Goal: Task Accomplishment & Management: Use online tool/utility

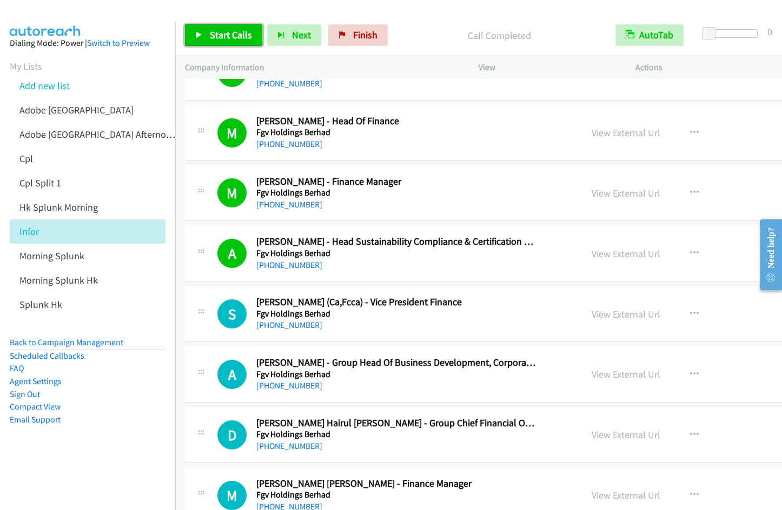
click at [216, 38] on span "Start Calls" at bounding box center [231, 35] width 42 height 12
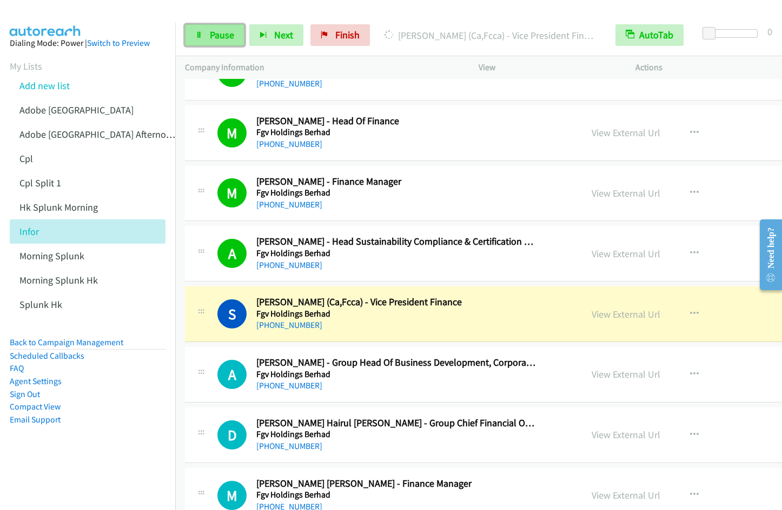
click at [220, 37] on span "Pause" at bounding box center [222, 35] width 24 height 12
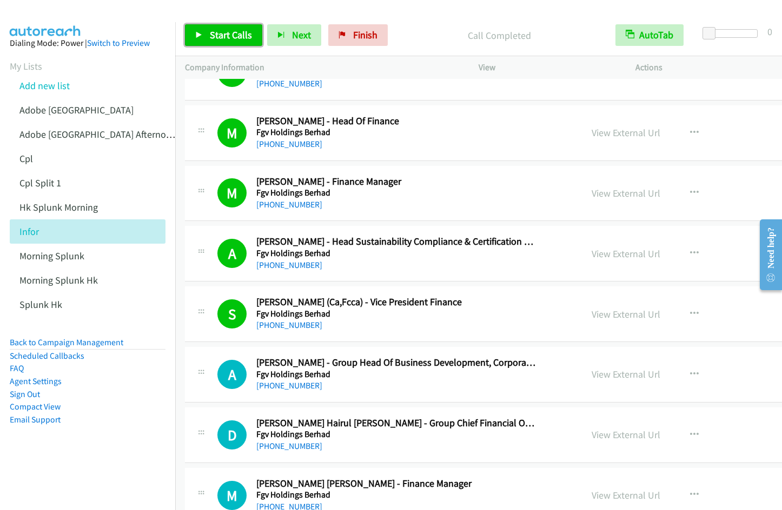
drag, startPoint x: 223, startPoint y: 40, endPoint x: 252, endPoint y: 53, distance: 31.5
click at [223, 40] on span "Start Calls" at bounding box center [231, 35] width 42 height 12
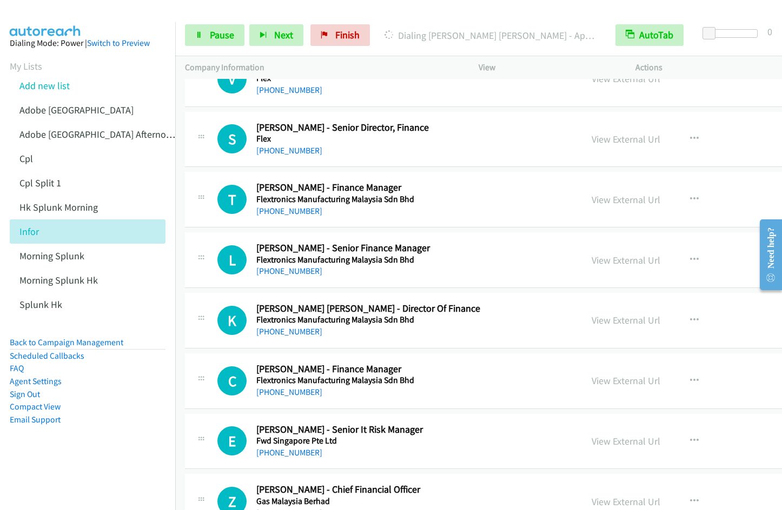
scroll to position [5698, 0]
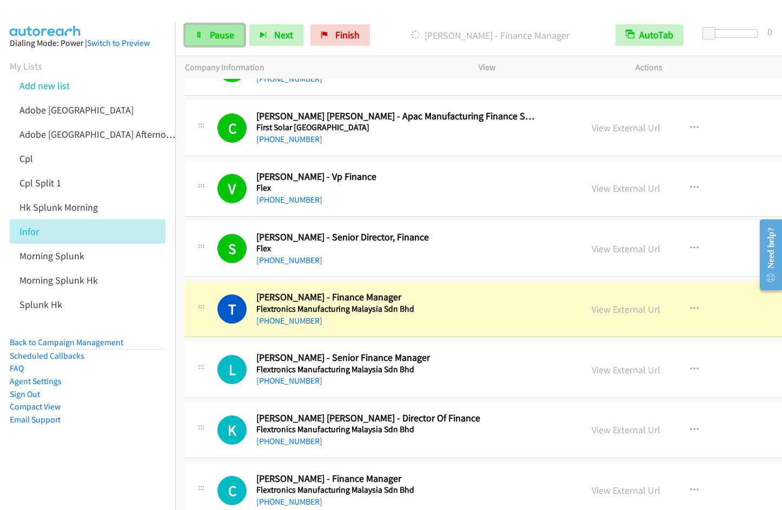
click at [225, 41] on link "Pause" at bounding box center [214, 35] width 59 height 22
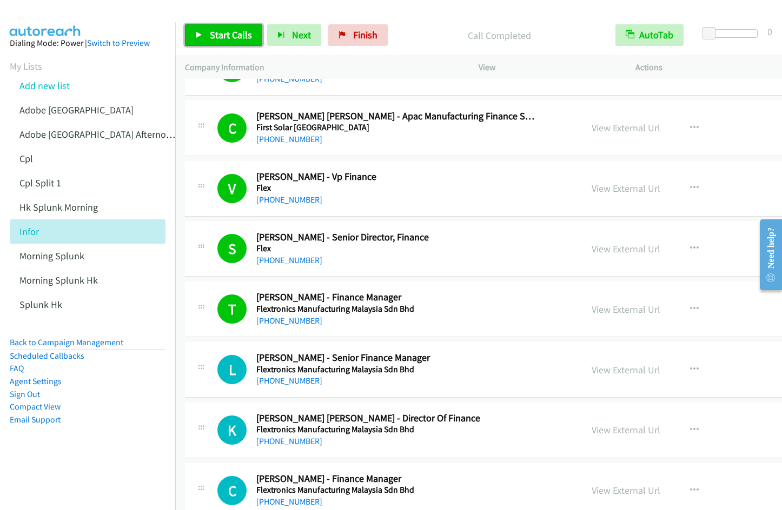
click at [229, 31] on span "Start Calls" at bounding box center [231, 35] width 42 height 12
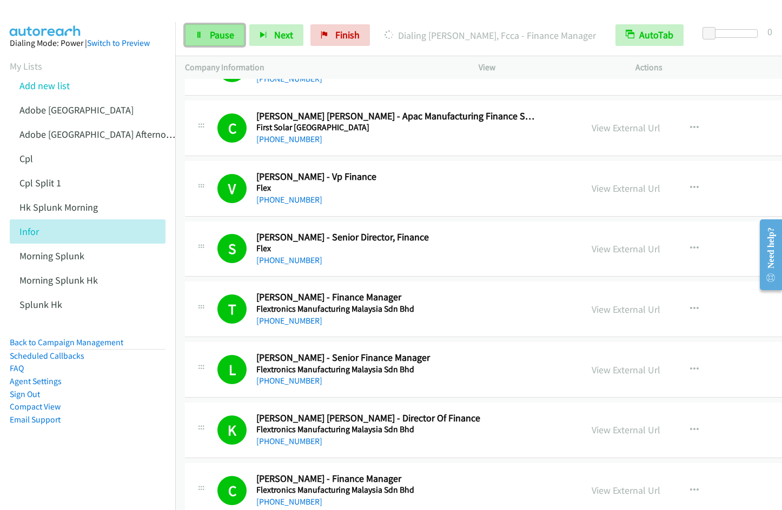
click at [217, 39] on span "Pause" at bounding box center [222, 35] width 24 height 12
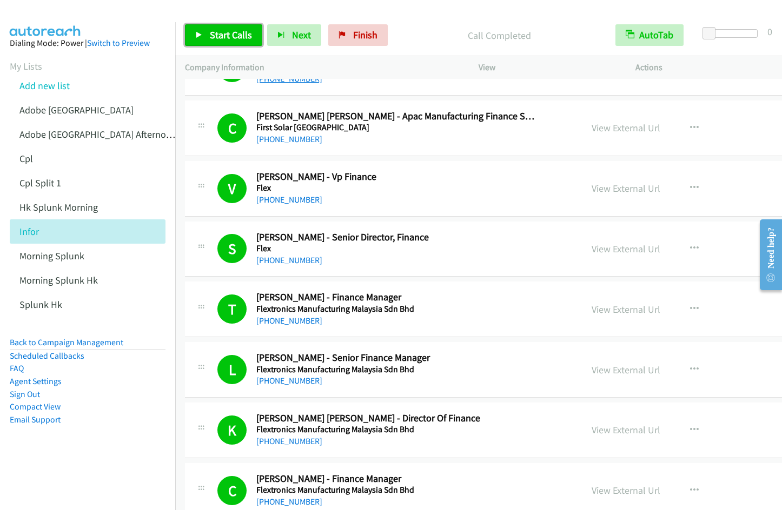
drag, startPoint x: 230, startPoint y: 33, endPoint x: 299, endPoint y: 83, distance: 84.8
click at [230, 33] on span "Start Calls" at bounding box center [231, 35] width 42 height 12
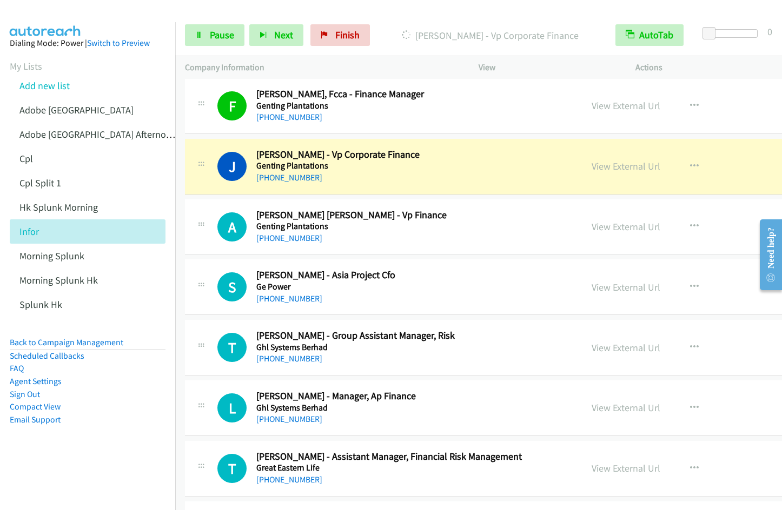
scroll to position [6319, 0]
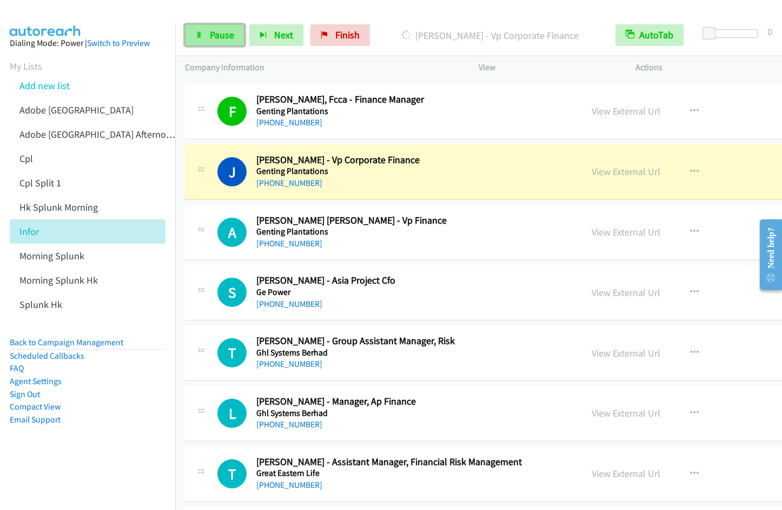
click at [212, 34] on span "Pause" at bounding box center [222, 35] width 24 height 12
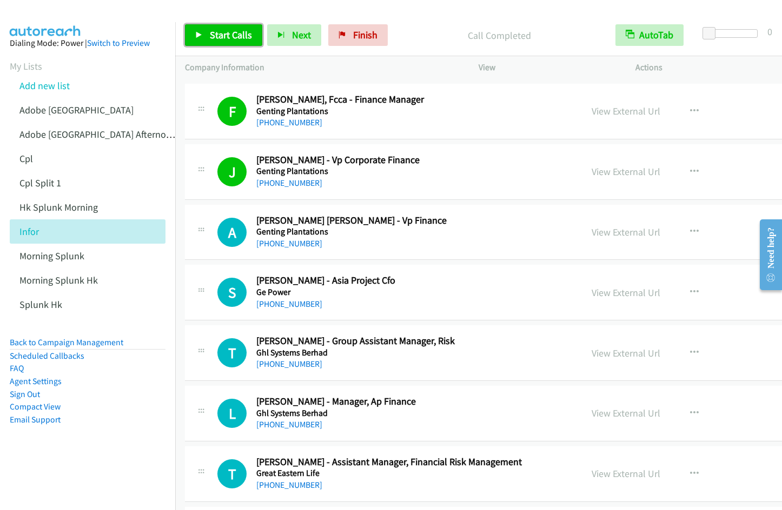
drag, startPoint x: 228, startPoint y: 30, endPoint x: 204, endPoint y: 34, distance: 24.2
click at [228, 30] on span "Start Calls" at bounding box center [231, 35] width 42 height 12
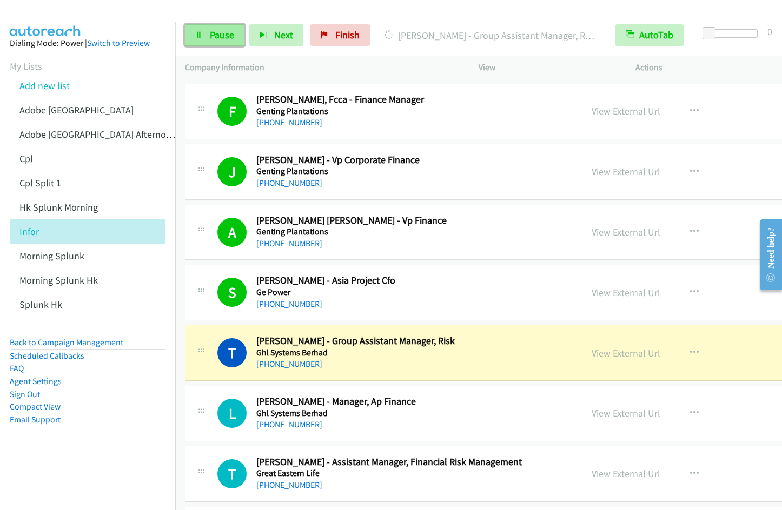
click at [229, 36] on span "Pause" at bounding box center [222, 35] width 24 height 12
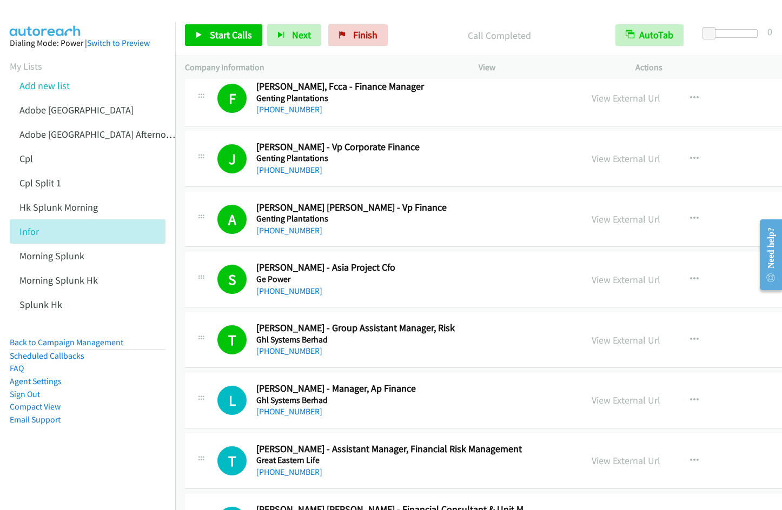
scroll to position [6341, 0]
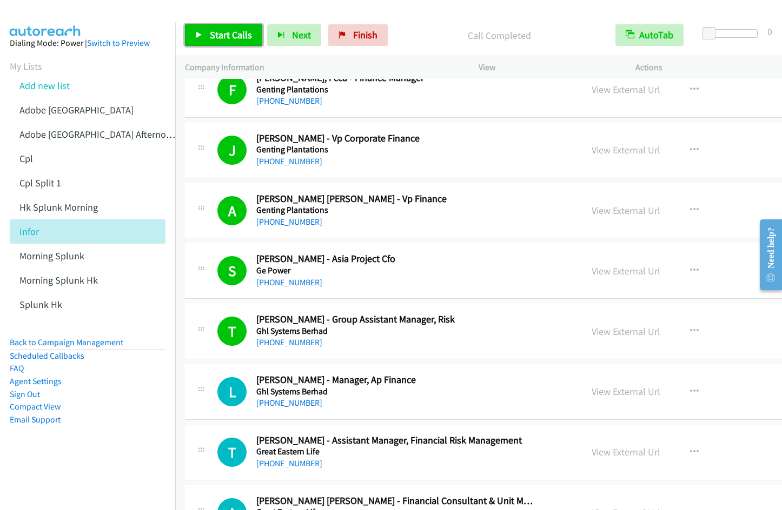
drag, startPoint x: 221, startPoint y: 36, endPoint x: 396, endPoint y: 77, distance: 179.8
click at [221, 36] on span "Start Calls" at bounding box center [231, 35] width 42 height 12
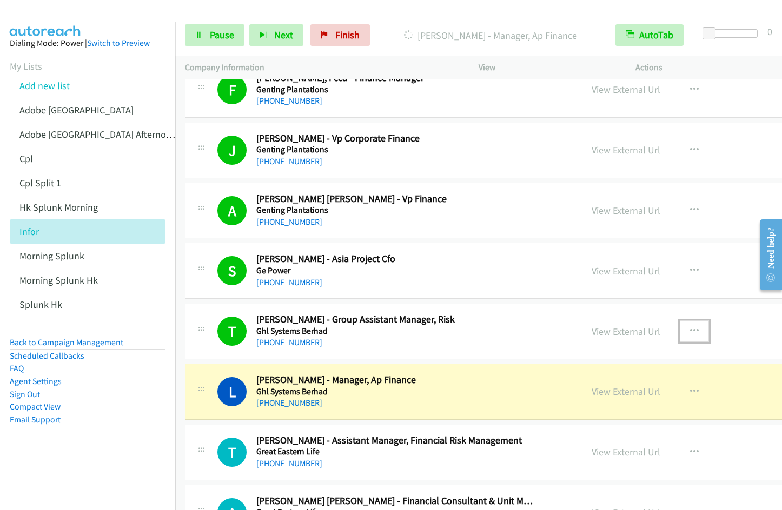
click at [695, 333] on icon "button" at bounding box center [694, 331] width 9 height 9
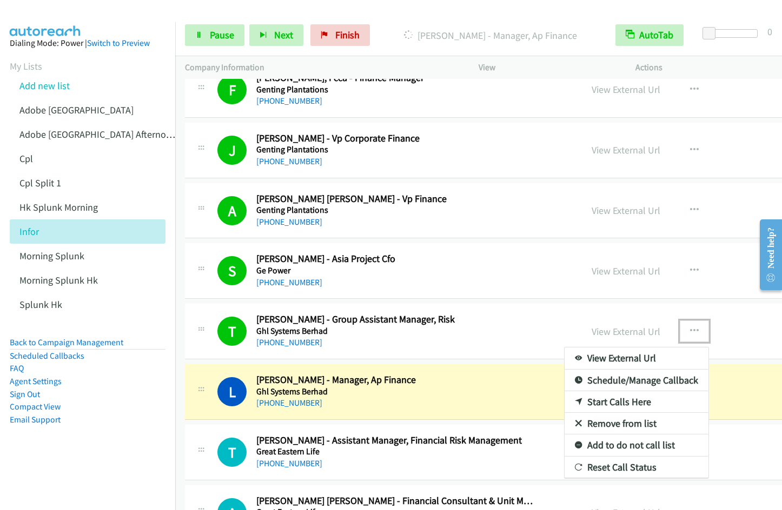
click at [627, 424] on link "Remove from list" at bounding box center [636, 424] width 144 height 22
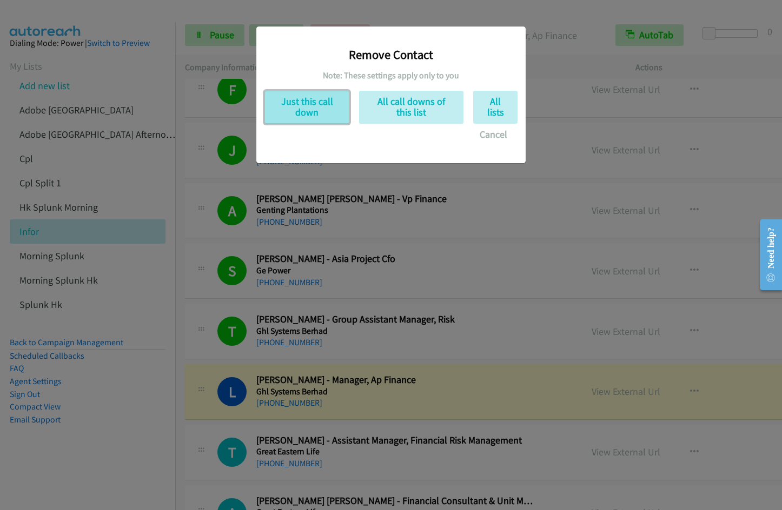
click at [309, 107] on button "Just this call down" at bounding box center [306, 107] width 85 height 33
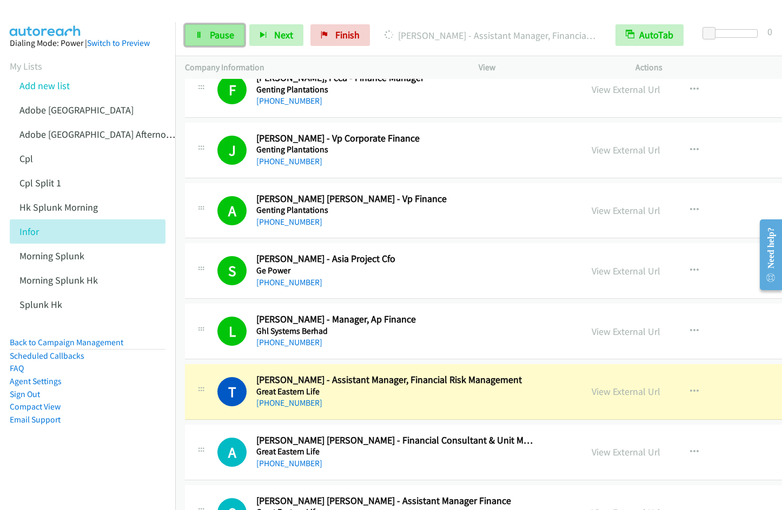
click at [221, 38] on span "Pause" at bounding box center [222, 35] width 24 height 12
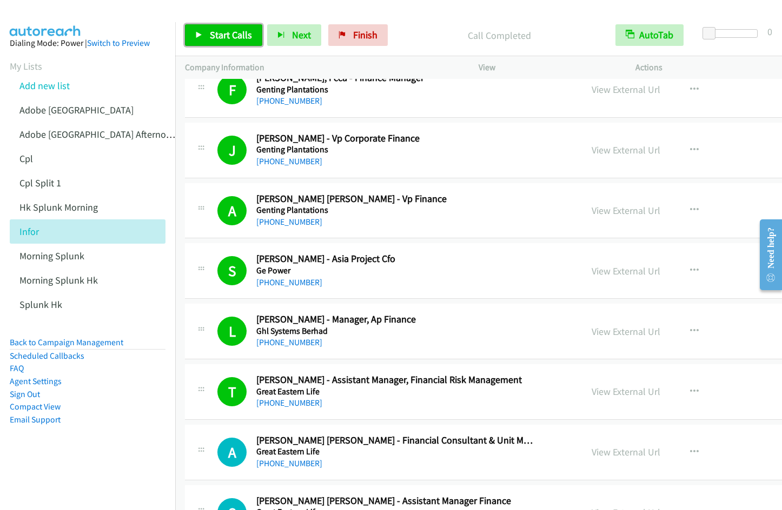
click at [210, 34] on span "Start Calls" at bounding box center [231, 35] width 42 height 12
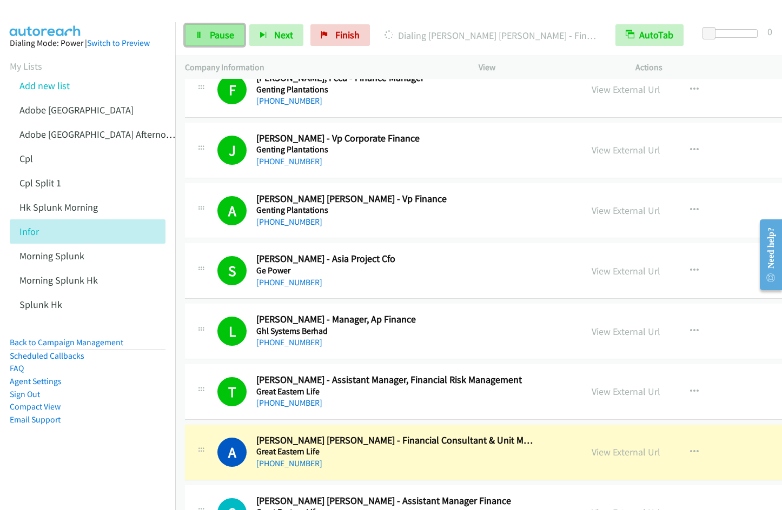
click at [216, 40] on span "Pause" at bounding box center [222, 35] width 24 height 12
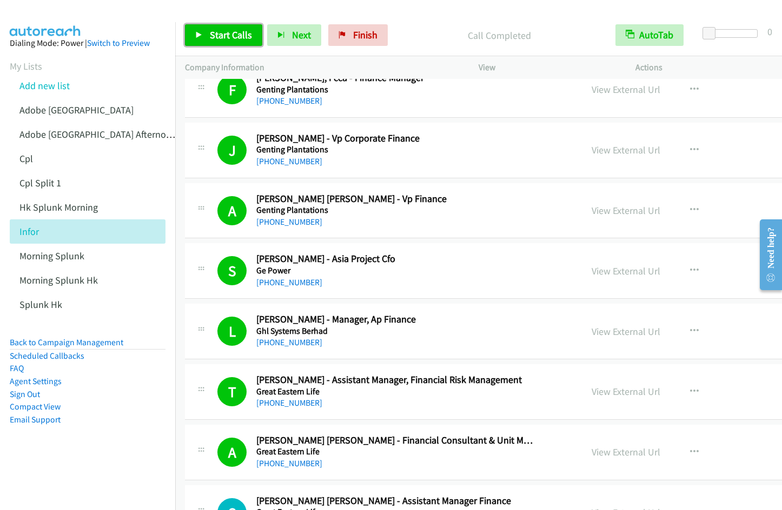
click at [230, 39] on span "Start Calls" at bounding box center [231, 35] width 42 height 12
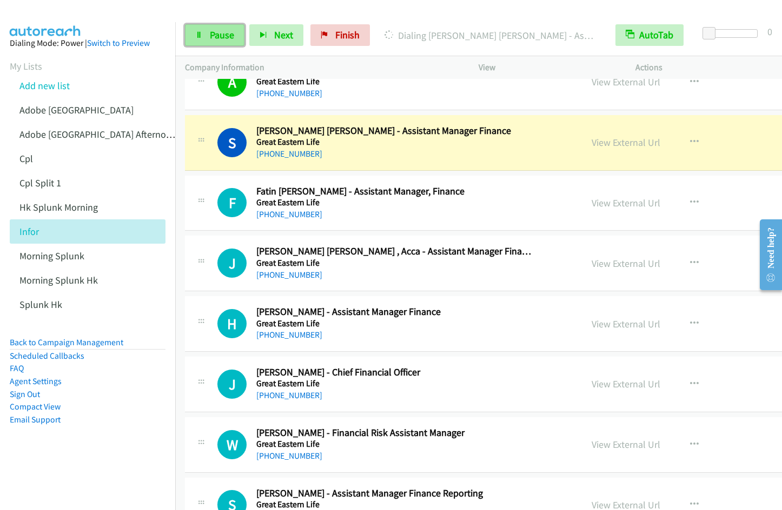
click at [206, 34] on link "Pause" at bounding box center [214, 35] width 59 height 22
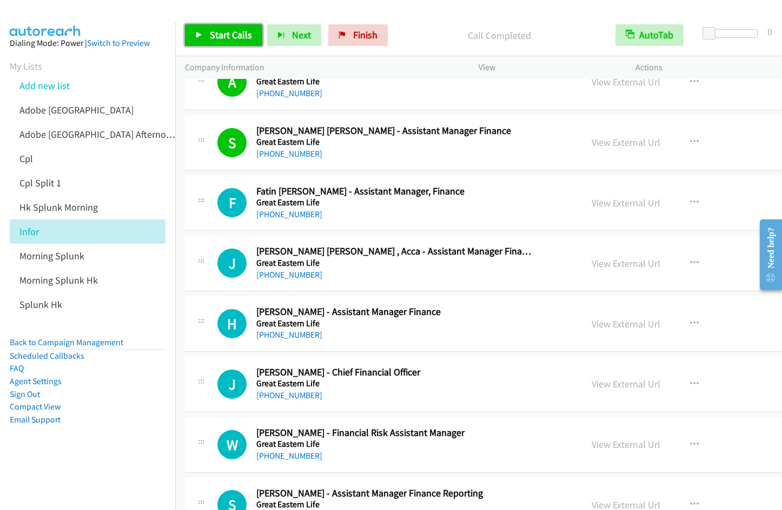
click at [218, 35] on span "Start Calls" at bounding box center [231, 35] width 42 height 12
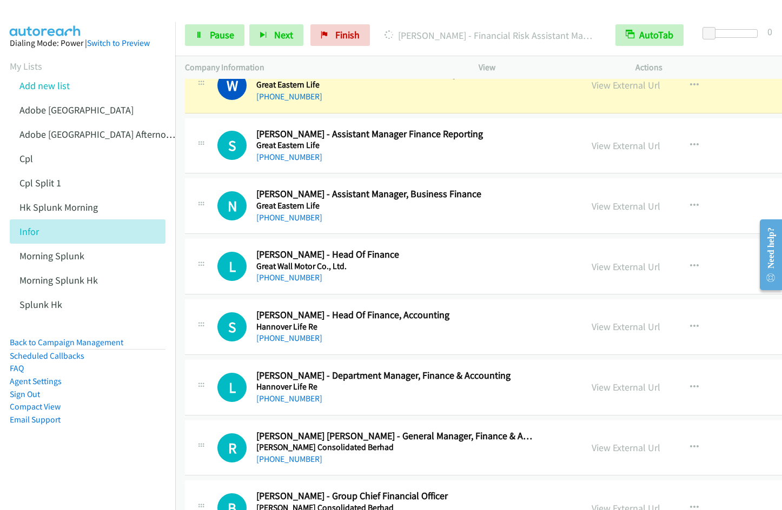
scroll to position [7060, 0]
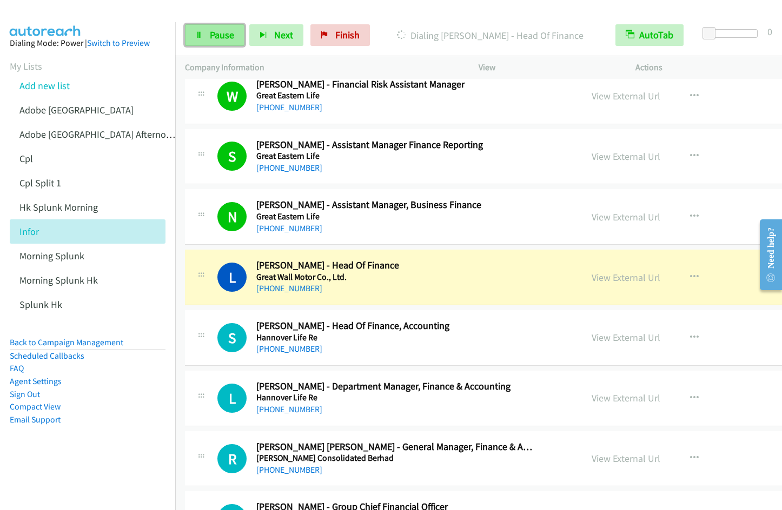
click at [216, 41] on link "Pause" at bounding box center [214, 35] width 59 height 22
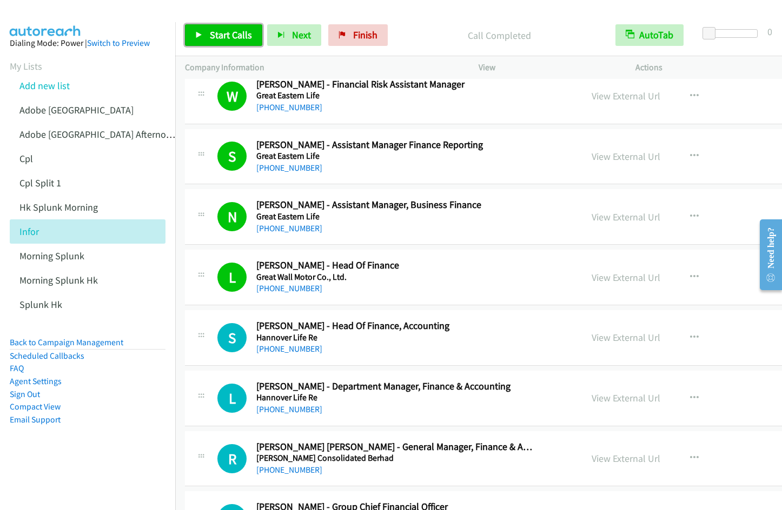
click at [234, 29] on span "Start Calls" at bounding box center [231, 35] width 42 height 12
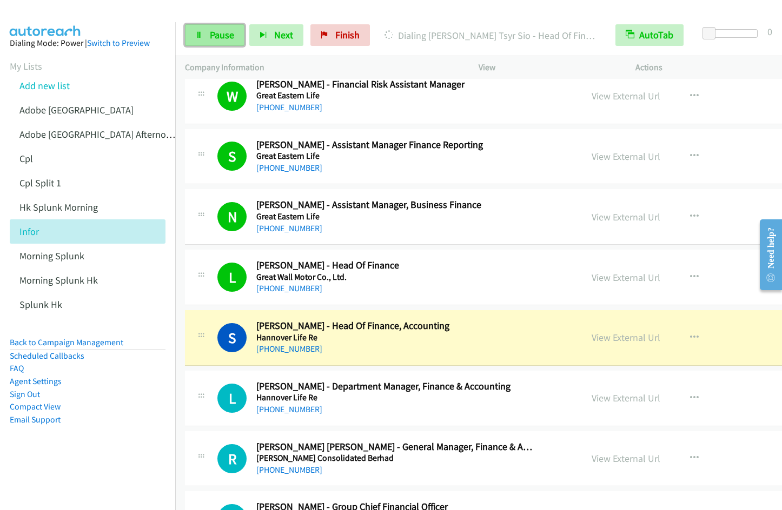
click at [221, 36] on span "Pause" at bounding box center [222, 35] width 24 height 12
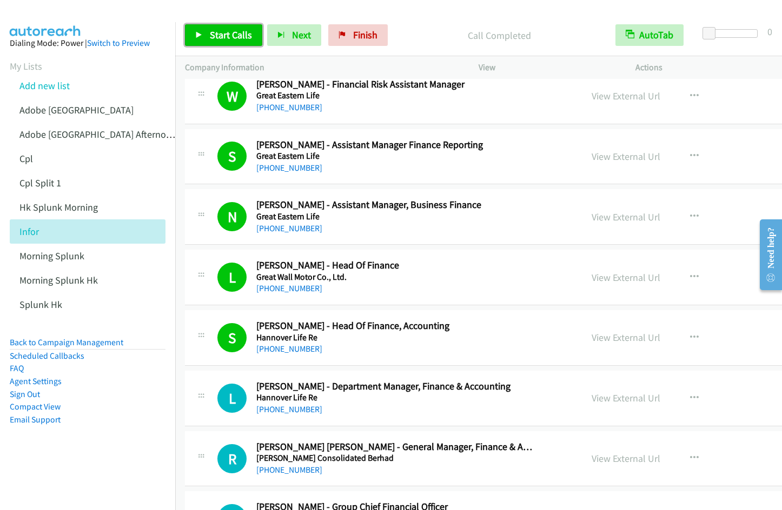
click at [203, 30] on link "Start Calls" at bounding box center [223, 35] width 77 height 22
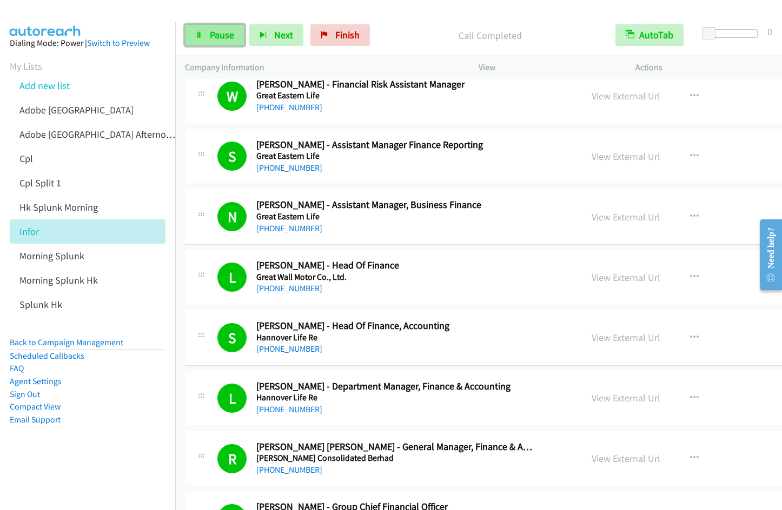
click at [212, 42] on link "Pause" at bounding box center [214, 35] width 59 height 22
click at [213, 41] on link "Start Calls" at bounding box center [223, 35] width 77 height 22
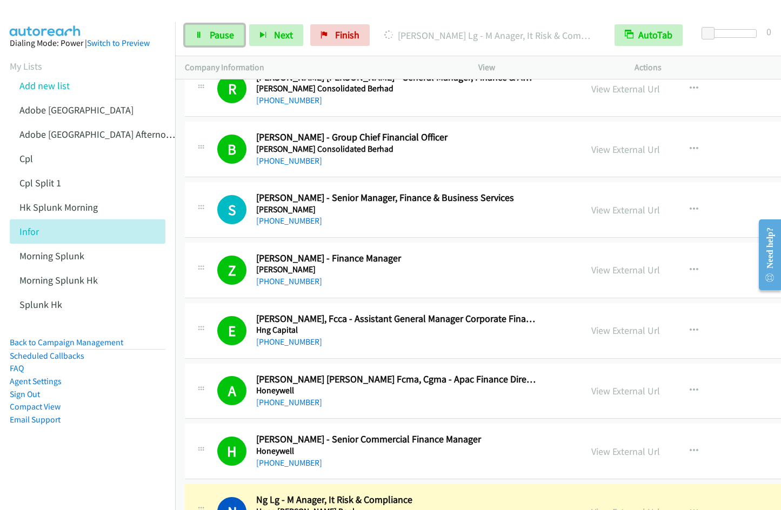
drag, startPoint x: 202, startPoint y: 43, endPoint x: 558, endPoint y: 3, distance: 358.0
click at [203, 43] on link "Pause" at bounding box center [214, 35] width 59 height 22
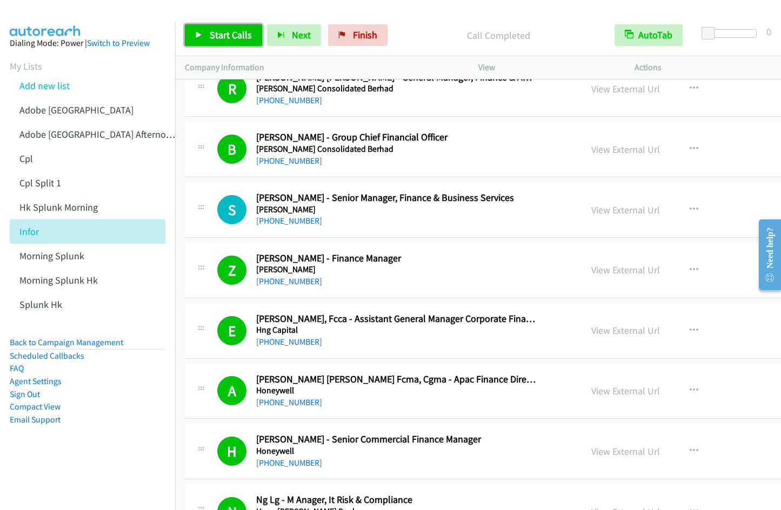
click at [218, 35] on span "Start Calls" at bounding box center [231, 35] width 42 height 12
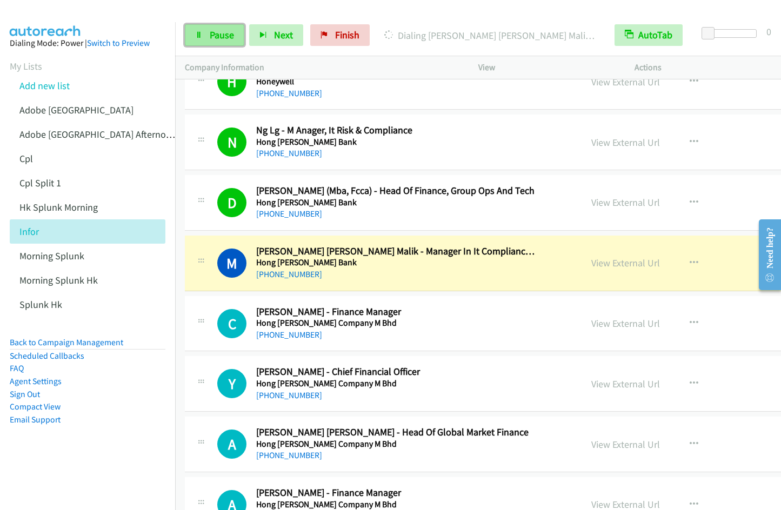
click at [227, 34] on span "Pause" at bounding box center [222, 35] width 24 height 12
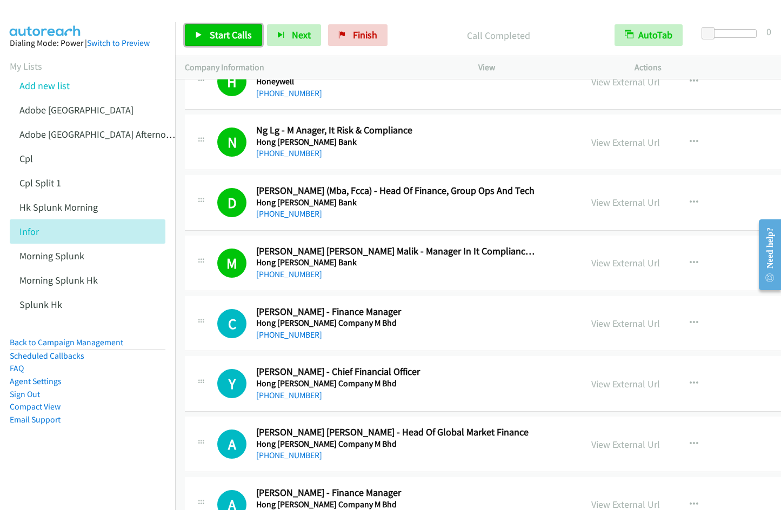
click at [217, 37] on span "Start Calls" at bounding box center [231, 35] width 42 height 12
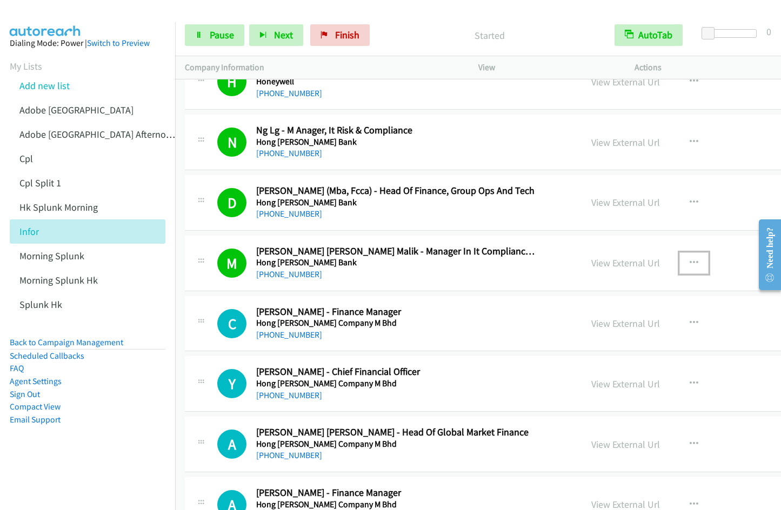
click at [702, 261] on button "button" at bounding box center [694, 263] width 29 height 22
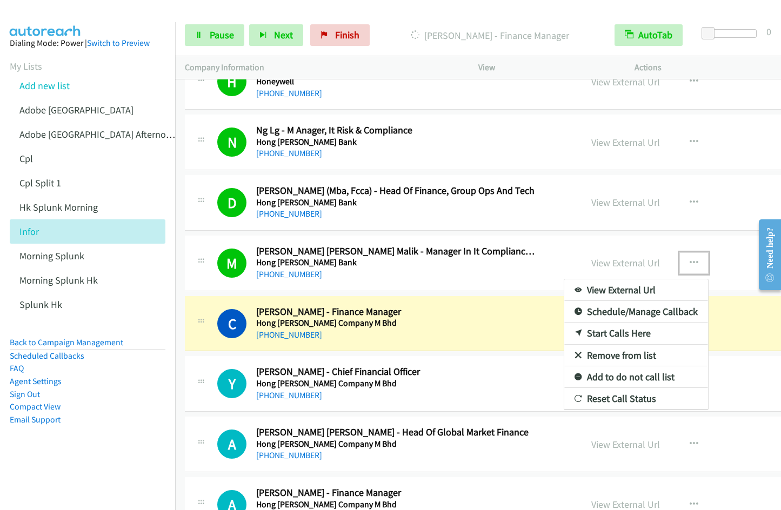
click at [634, 351] on link "Remove from list" at bounding box center [636, 356] width 144 height 22
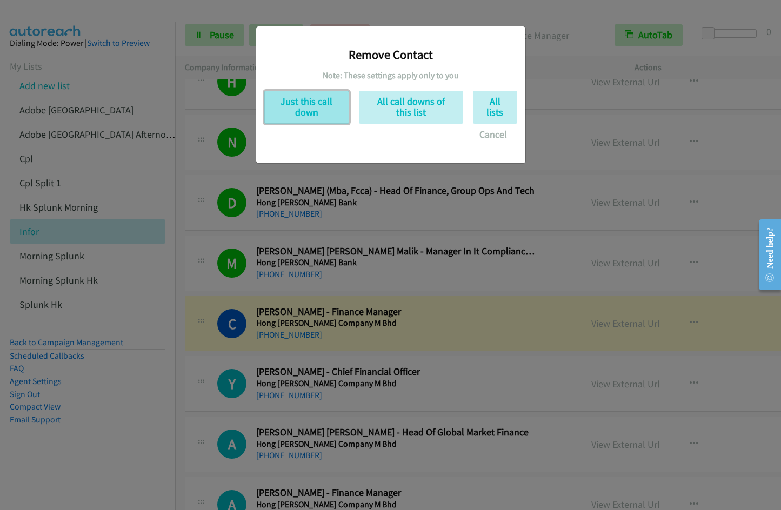
click at [296, 109] on button "Just this call down" at bounding box center [306, 107] width 85 height 33
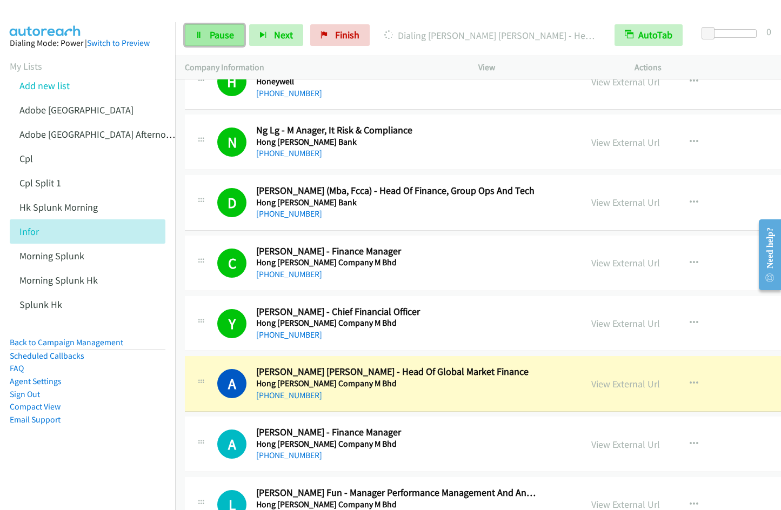
click at [201, 35] on icon at bounding box center [199, 36] width 8 height 8
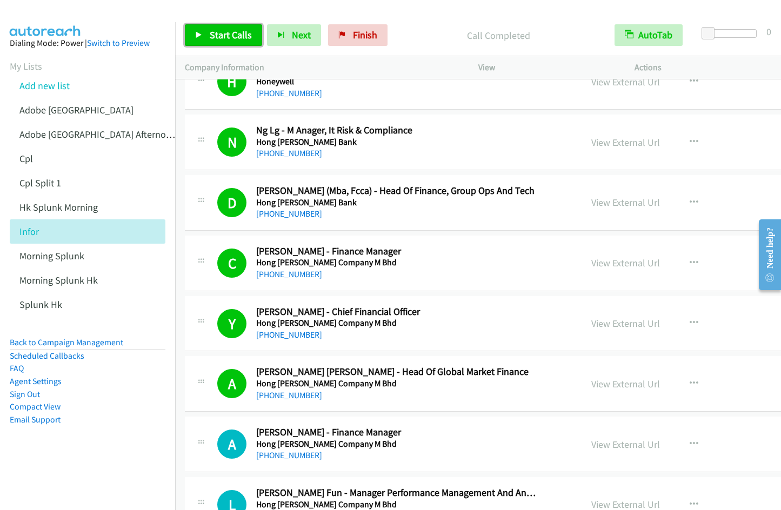
click at [216, 34] on span "Start Calls" at bounding box center [231, 35] width 42 height 12
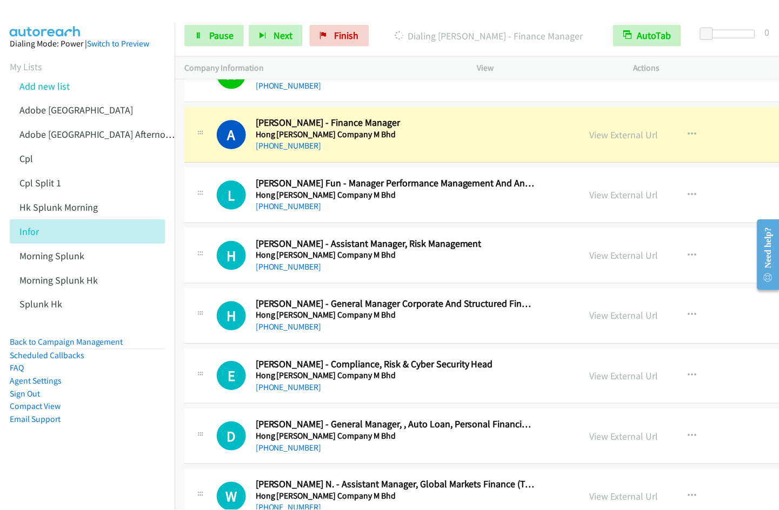
scroll to position [8105, 0]
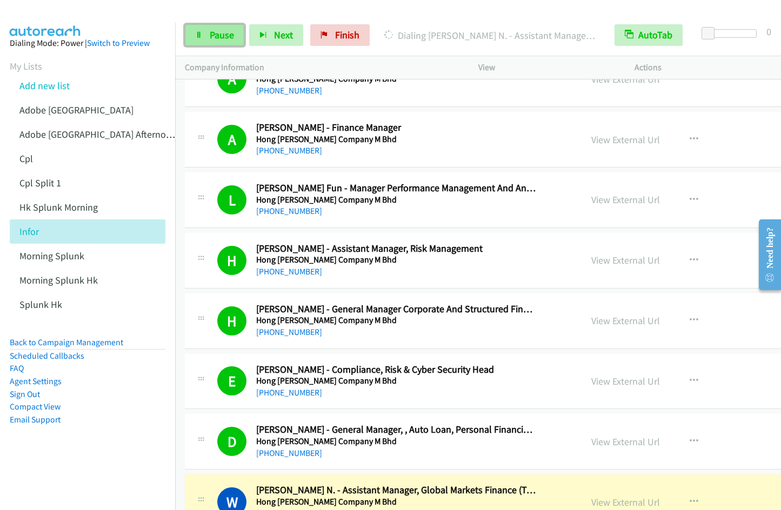
click at [218, 36] on span "Pause" at bounding box center [222, 35] width 24 height 12
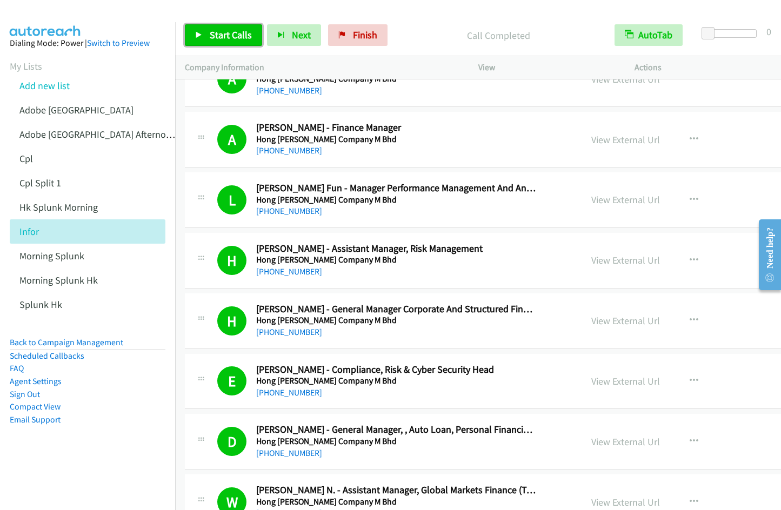
drag, startPoint x: 202, startPoint y: 37, endPoint x: 225, endPoint y: 37, distance: 23.2
click at [202, 37] on icon at bounding box center [199, 36] width 8 height 8
click at [208, 34] on link "Pause" at bounding box center [214, 35] width 59 height 22
click at [221, 35] on span "Start Calls" at bounding box center [231, 35] width 42 height 12
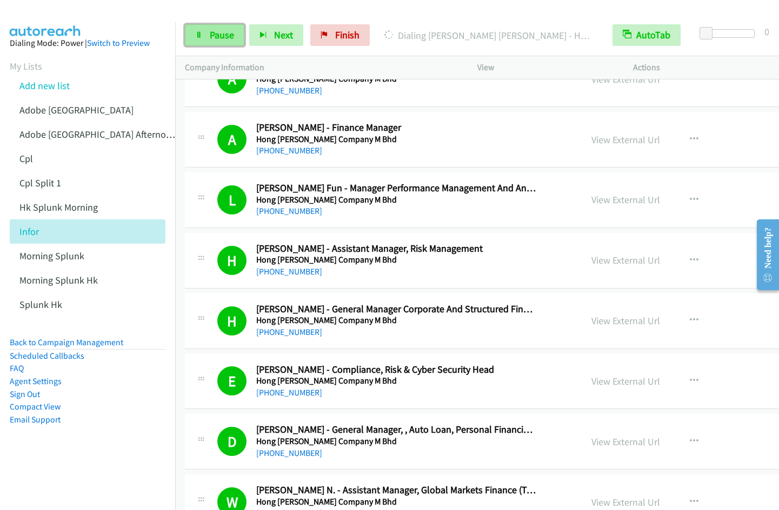
click at [216, 43] on link "Pause" at bounding box center [214, 35] width 59 height 22
drag, startPoint x: 229, startPoint y: 29, endPoint x: 221, endPoint y: 83, distance: 54.1
click at [229, 29] on span "Start Calls" at bounding box center [231, 35] width 42 height 12
drag, startPoint x: 214, startPoint y: 34, endPoint x: 235, endPoint y: 28, distance: 22.3
click at [214, 34] on span "Pause" at bounding box center [222, 35] width 24 height 12
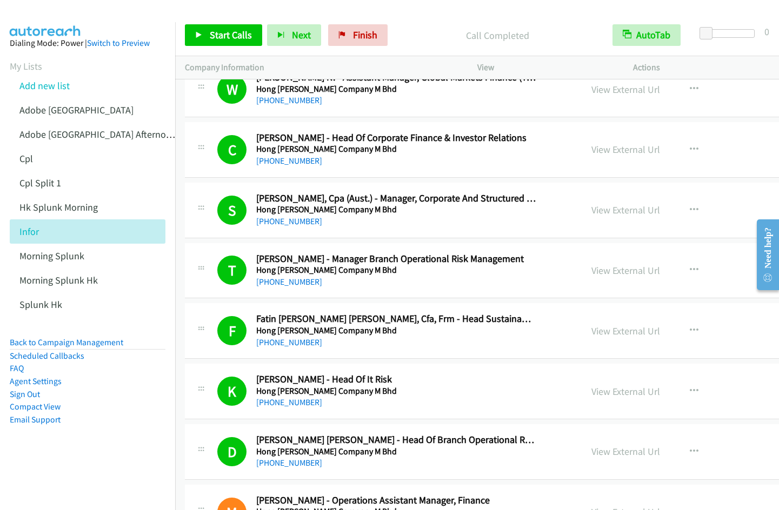
scroll to position [8888, 0]
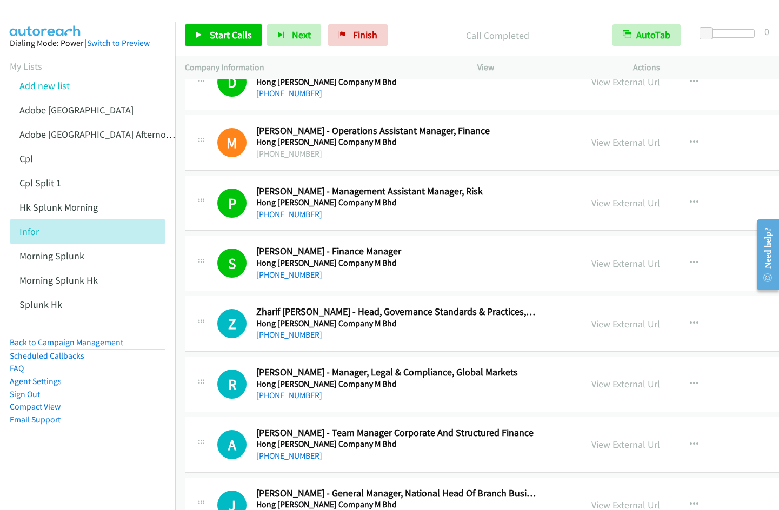
drag, startPoint x: 611, startPoint y: 204, endPoint x: 620, endPoint y: 203, distance: 8.7
click at [611, 204] on link "View External Url" at bounding box center [625, 203] width 69 height 12
click at [231, 36] on span "Start Calls" at bounding box center [231, 35] width 42 height 12
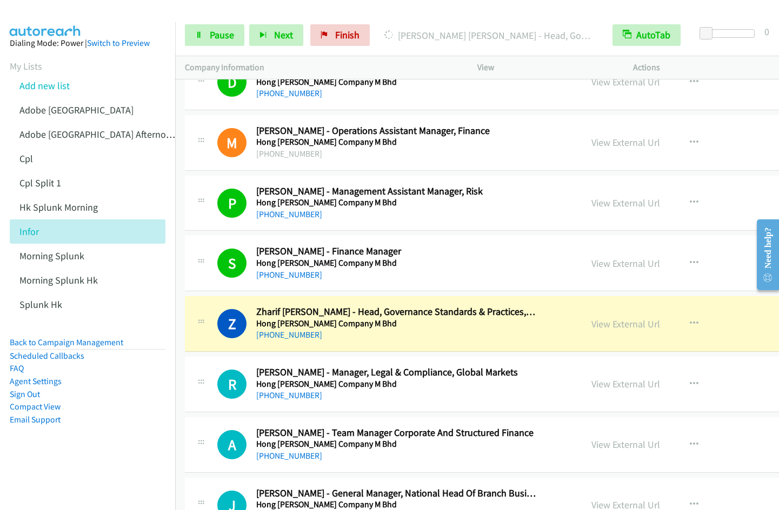
scroll to position [8909, 0]
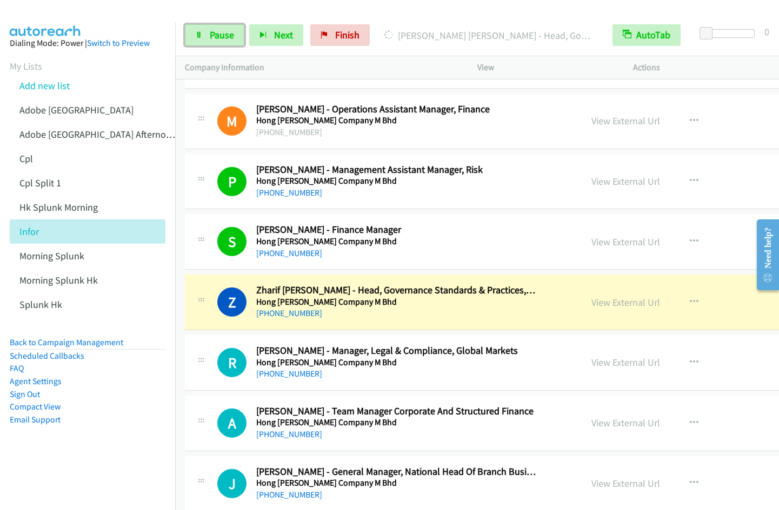
drag, startPoint x: 230, startPoint y: 35, endPoint x: 304, endPoint y: 2, distance: 81.4
click at [230, 35] on span "Pause" at bounding box center [222, 35] width 24 height 12
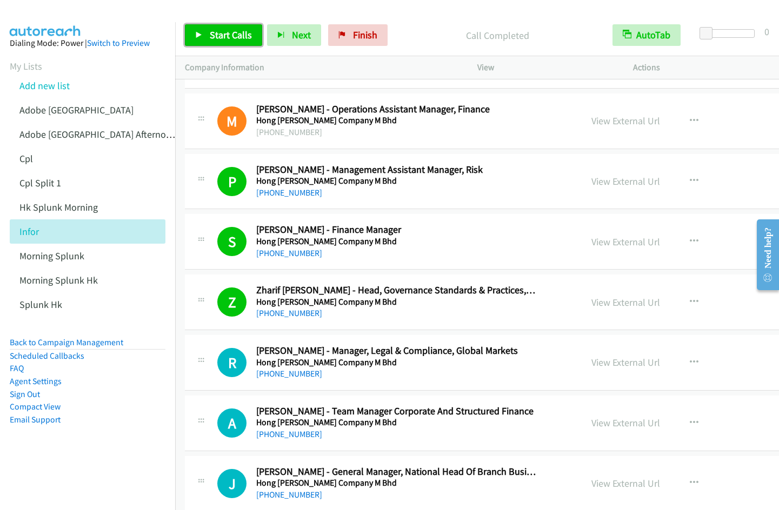
drag, startPoint x: 217, startPoint y: 42, endPoint x: 237, endPoint y: 37, distance: 20.6
click at [217, 42] on link "Start Calls" at bounding box center [223, 35] width 77 height 22
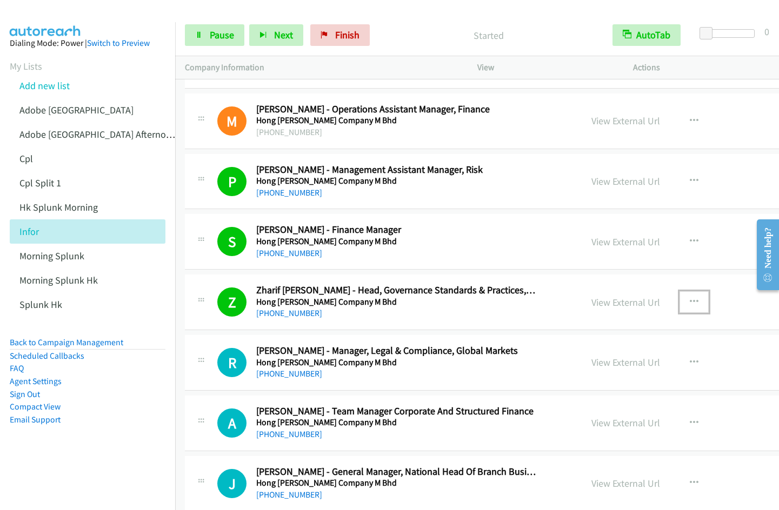
click at [694, 304] on icon "button" at bounding box center [694, 302] width 9 height 9
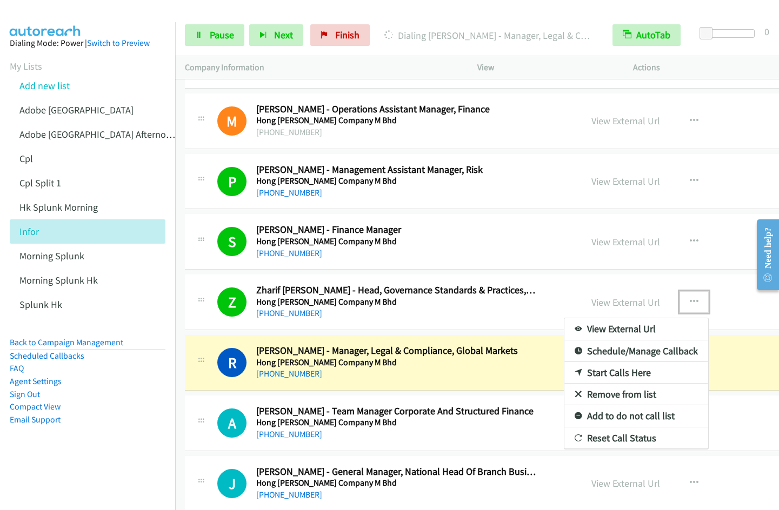
drag, startPoint x: 622, startPoint y: 394, endPoint x: 630, endPoint y: 393, distance: 8.3
click at [622, 394] on link "Remove from list" at bounding box center [636, 395] width 144 height 22
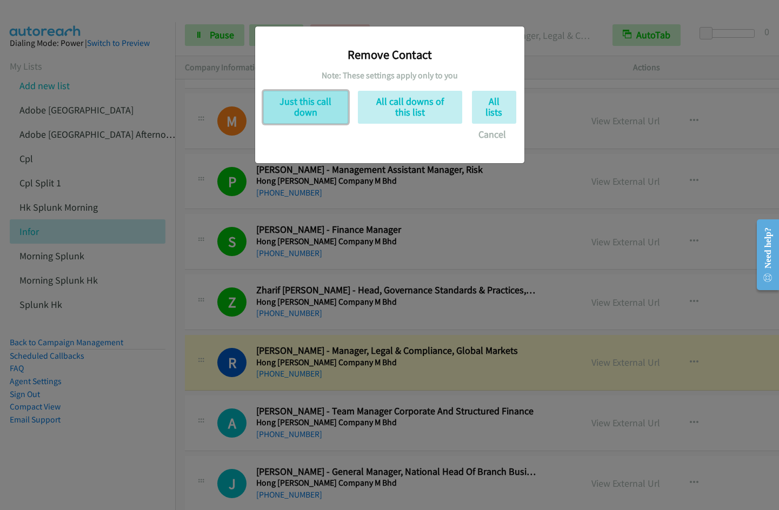
click at [303, 101] on button "Just this call down" at bounding box center [305, 107] width 85 height 33
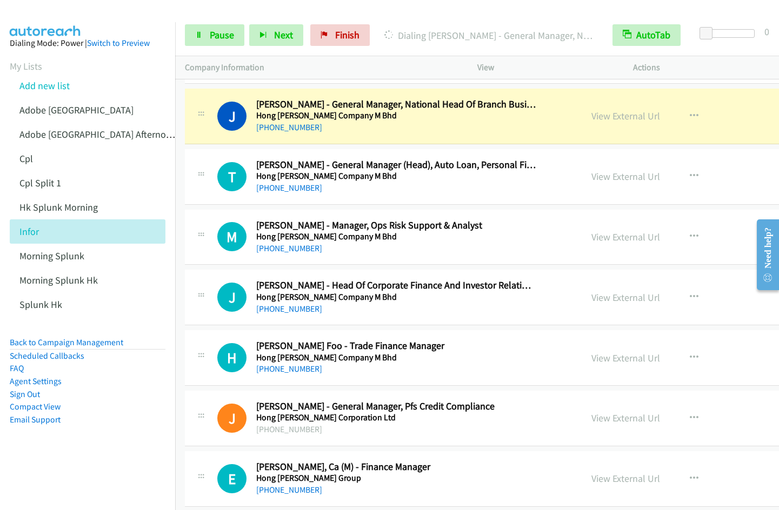
scroll to position [9214, 0]
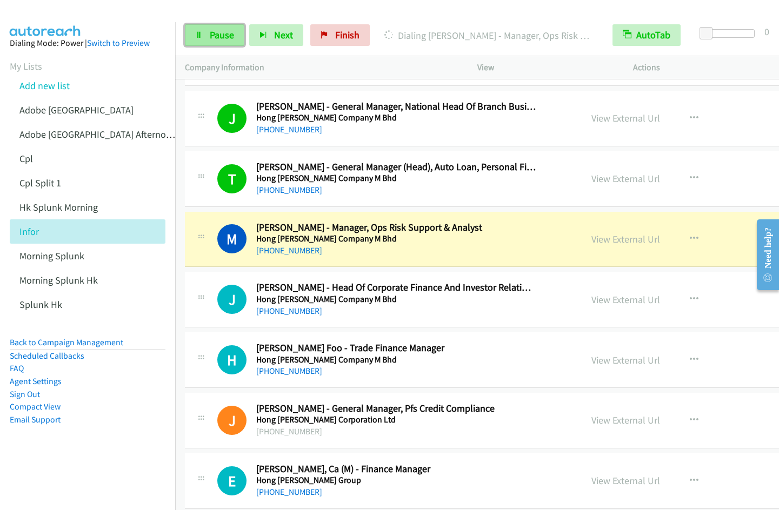
click at [221, 26] on link "Pause" at bounding box center [214, 35] width 59 height 22
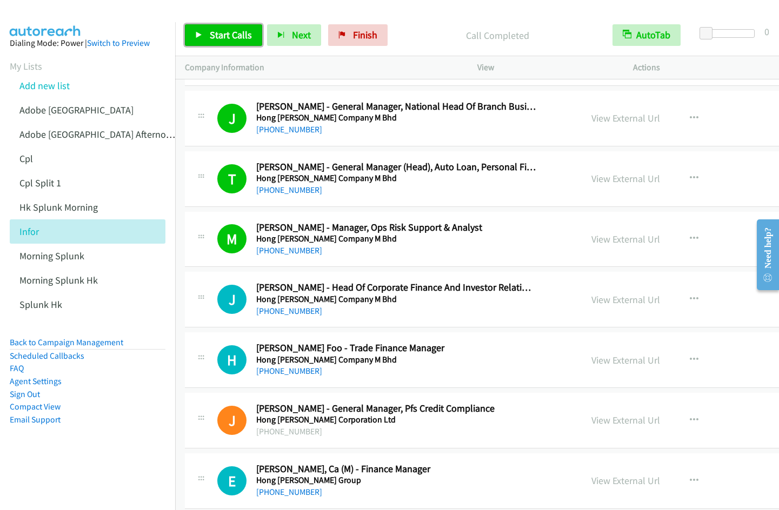
click at [212, 33] on span "Start Calls" at bounding box center [231, 35] width 42 height 12
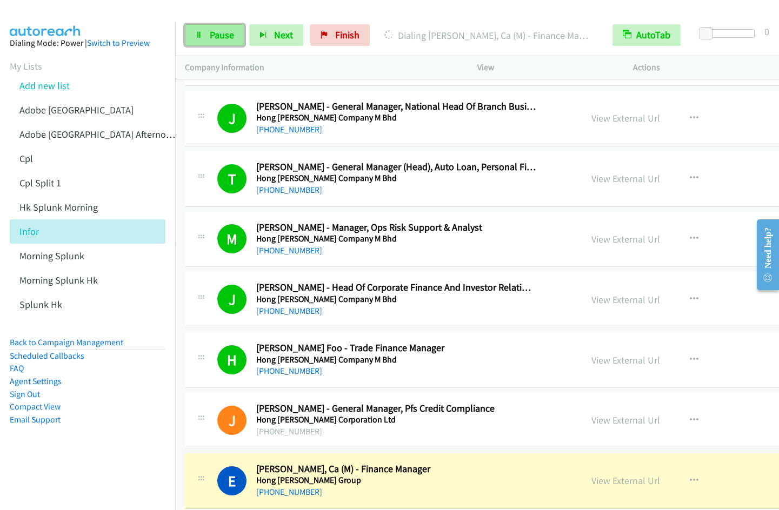
click at [201, 45] on link "Pause" at bounding box center [214, 35] width 59 height 22
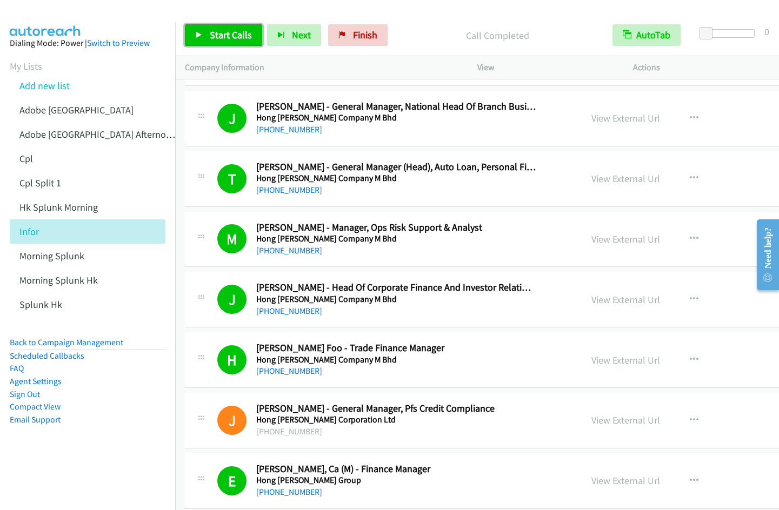
click at [210, 37] on span "Start Calls" at bounding box center [231, 35] width 42 height 12
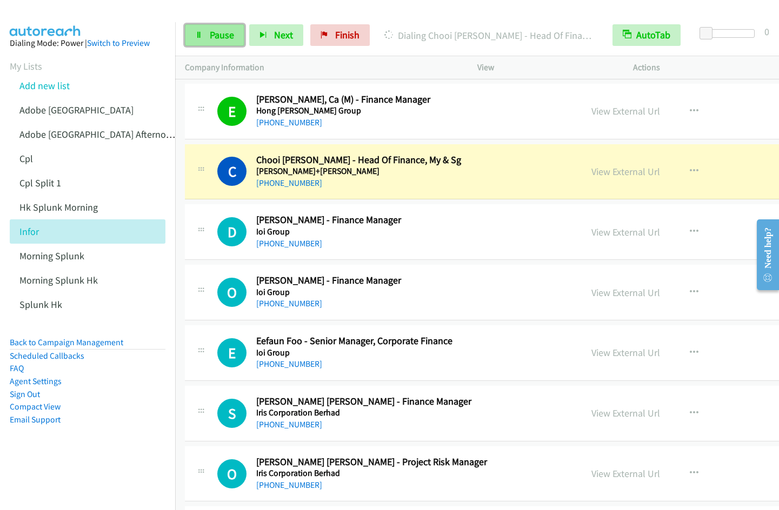
click at [203, 34] on link "Pause" at bounding box center [214, 35] width 59 height 22
